Goal: Check status: Check status

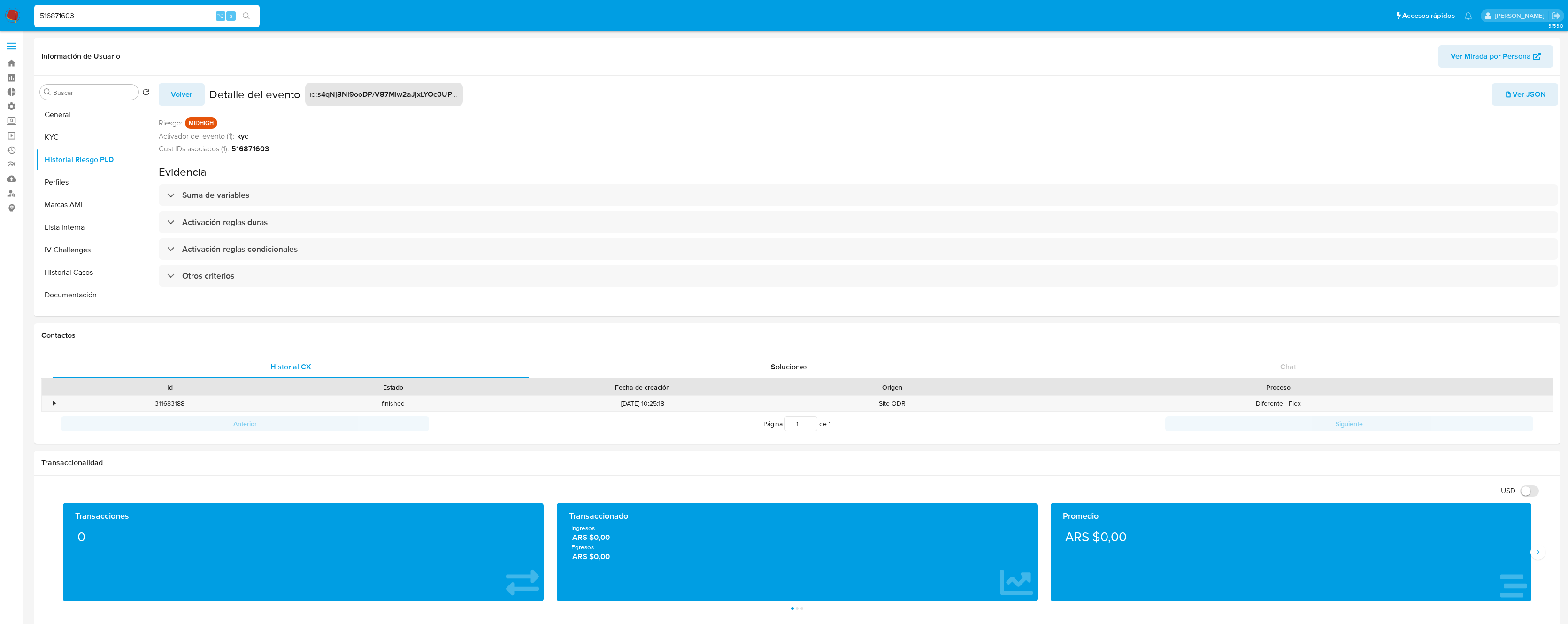
select select "10"
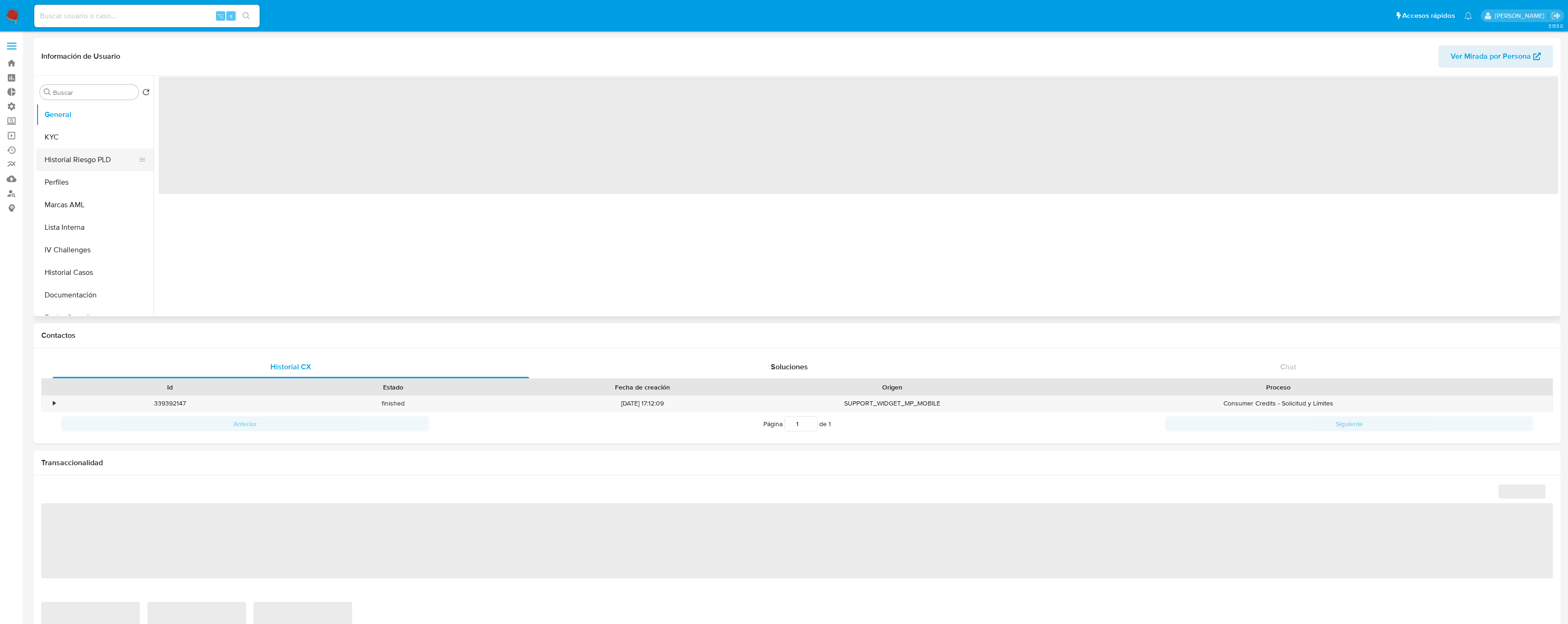
click at [102, 164] on button "Historial Riesgo PLD" at bounding box center [91, 160] width 110 height 22
select select "10"
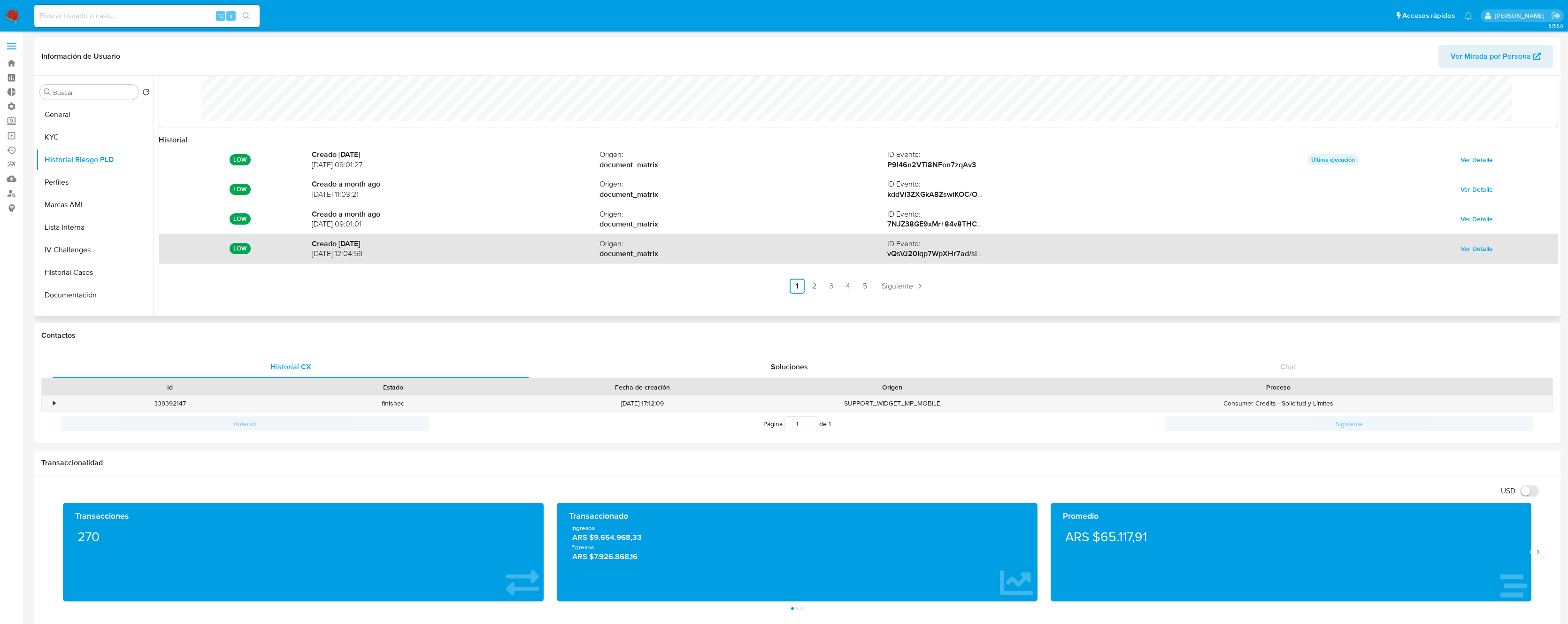
scroll to position [50, 0]
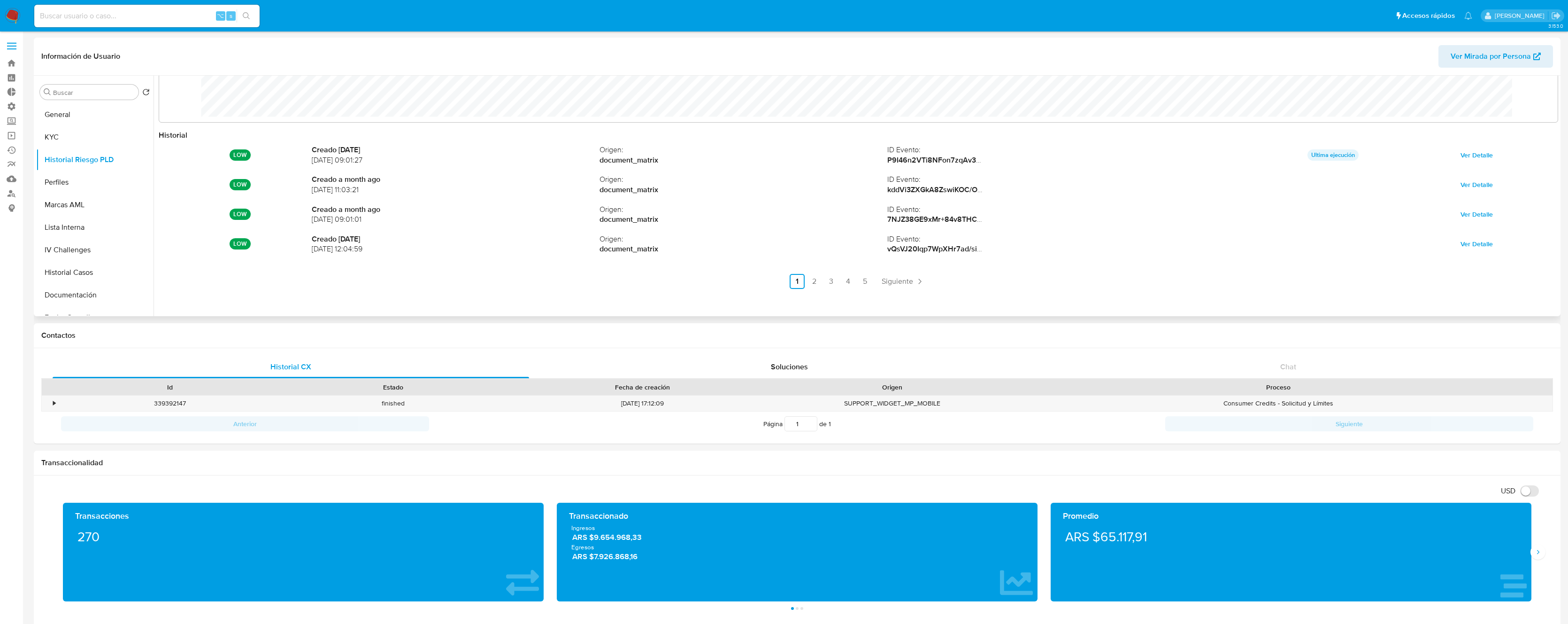
drag, startPoint x: 934, startPoint y: 288, endPoint x: 928, endPoint y: 287, distance: 6.1
click at [934, 288] on ul "Anterior 1 2 3 4 5 Siguiente" at bounding box center [858, 281] width 1399 height 15
click at [912, 286] on link "Siguiente" at bounding box center [903, 281] width 50 height 15
click at [921, 285] on span "Siguiente" at bounding box center [922, 281] width 31 height 8
click at [945, 280] on icon "Paginación" at bounding box center [945, 281] width 10 height 10
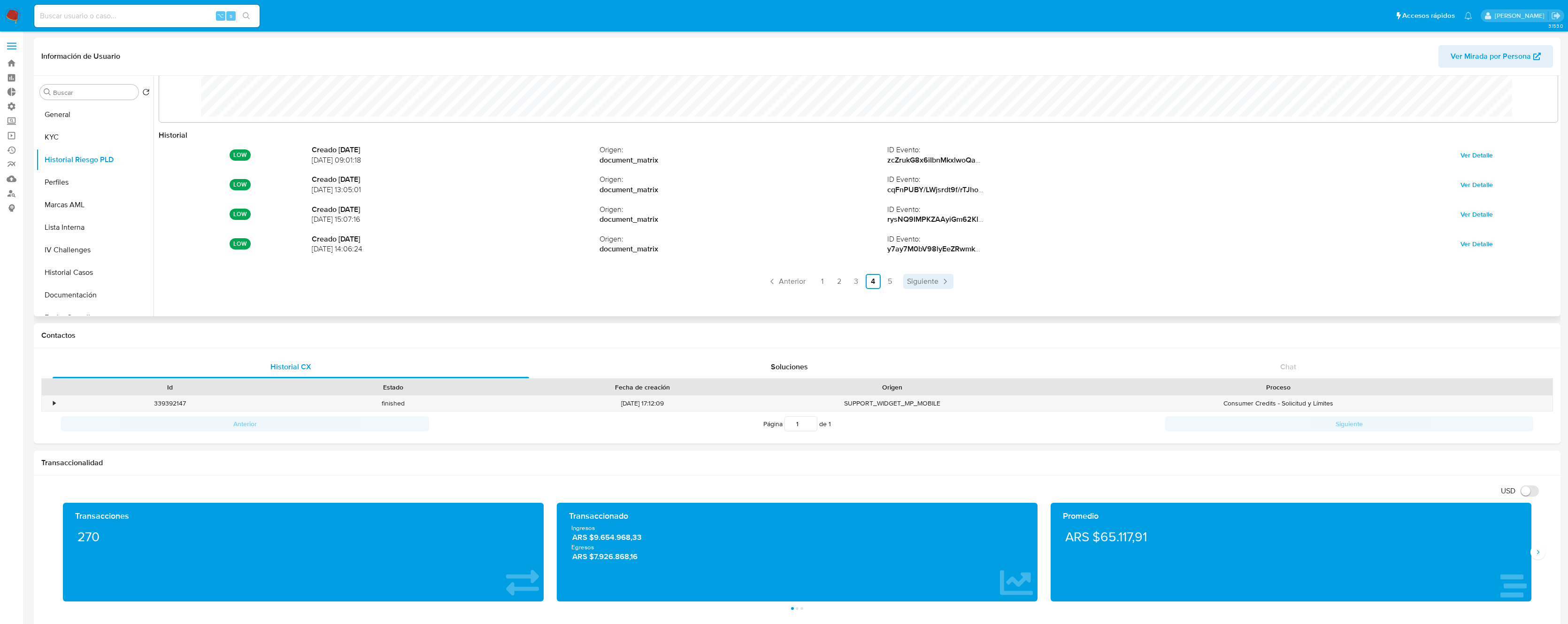
click at [945, 280] on icon "Paginación" at bounding box center [945, 281] width 10 height 10
